Goal: Navigation & Orientation: Find specific page/section

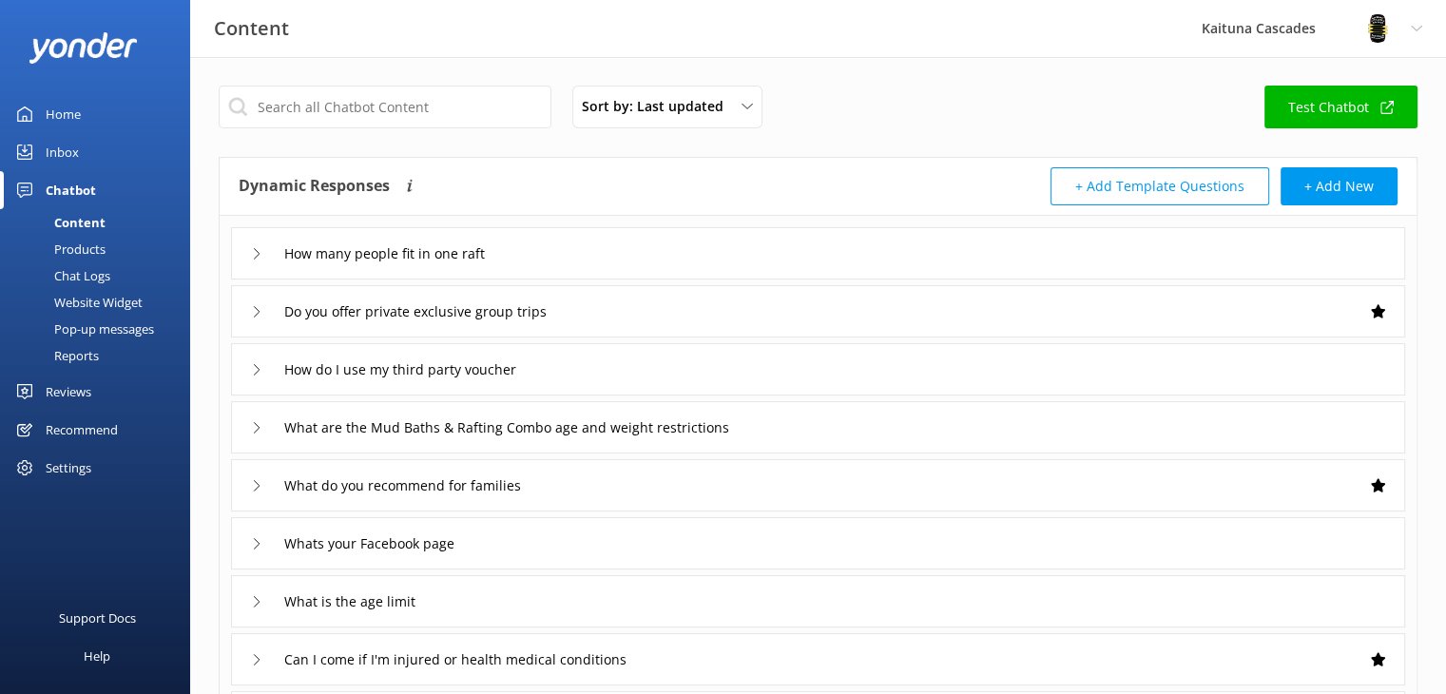
click at [66, 113] on div "Home" at bounding box center [63, 114] width 35 height 38
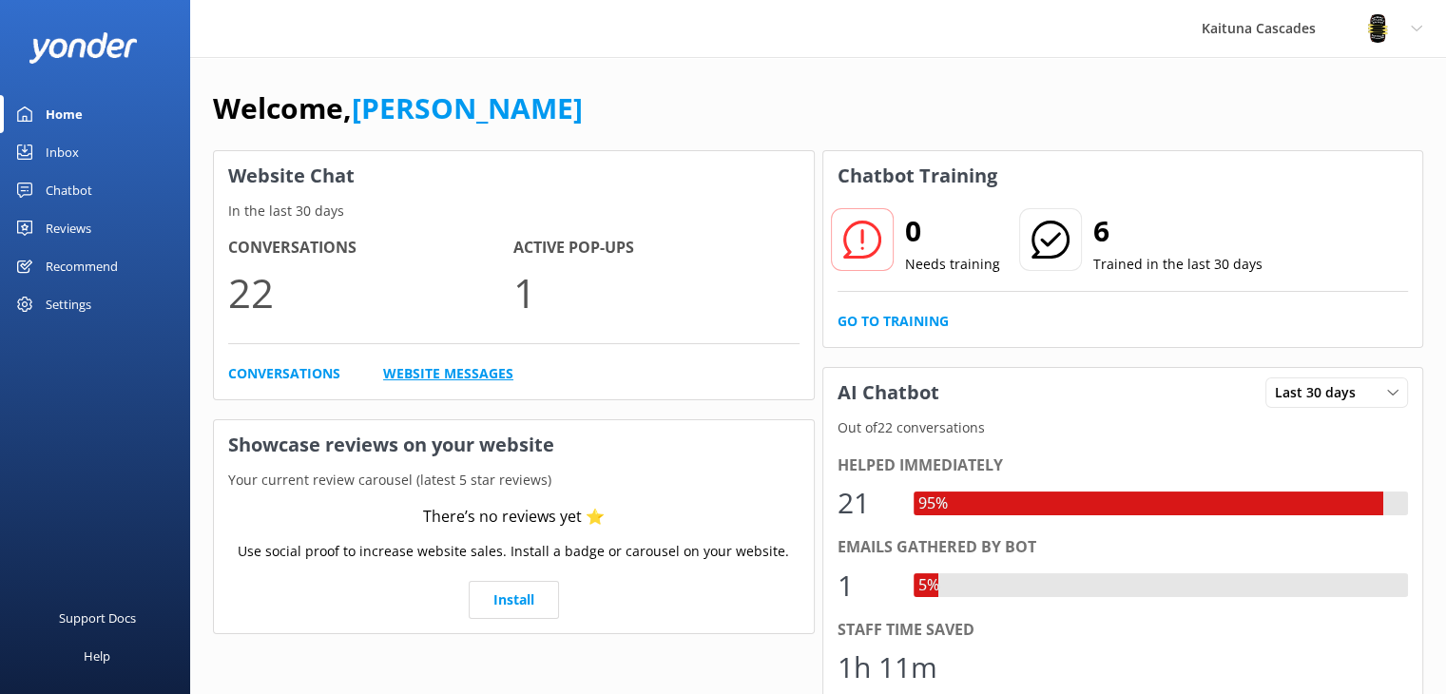
click at [447, 367] on link "Website Messages" at bounding box center [448, 373] width 130 height 21
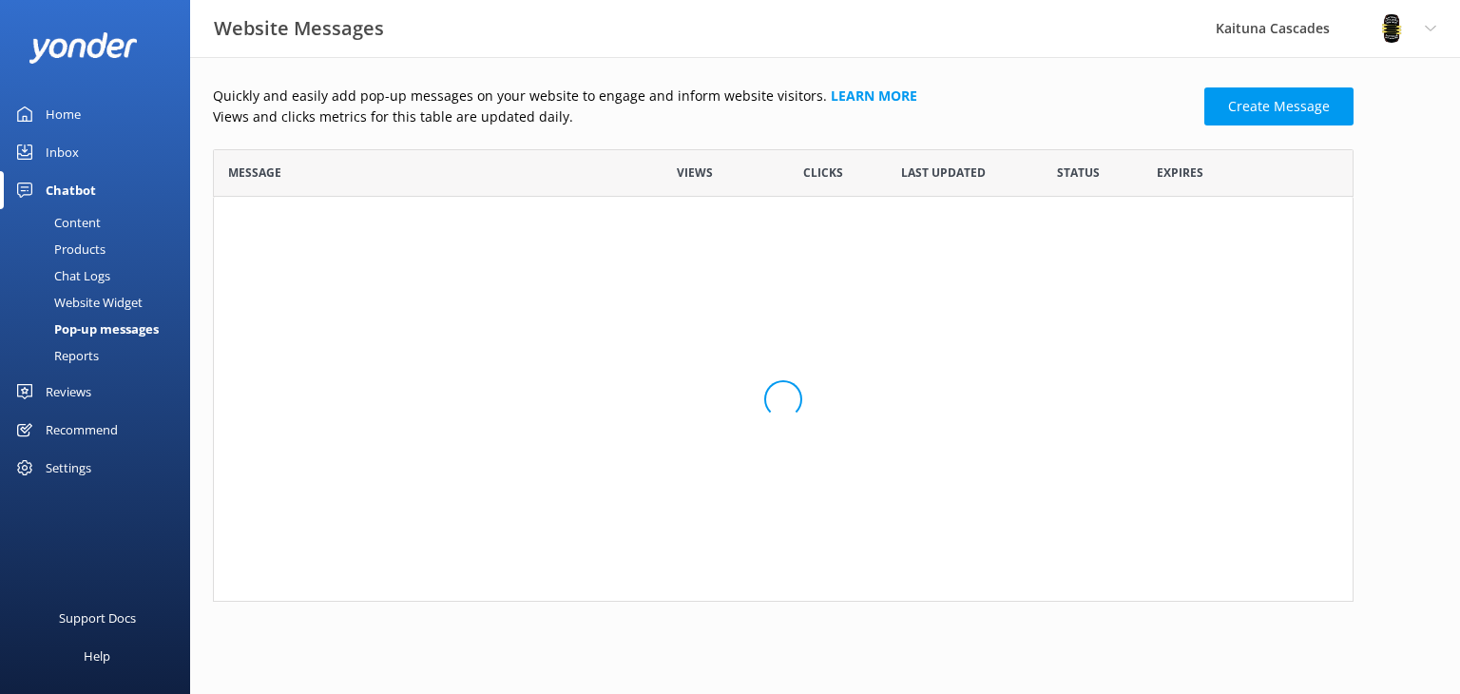
scroll to position [114, 1125]
click at [668, 35] on div "Website Messages Kaituna Cascades Profile Settings Logout" at bounding box center [730, 28] width 1460 height 57
